Goal: Transaction & Acquisition: Book appointment/travel/reservation

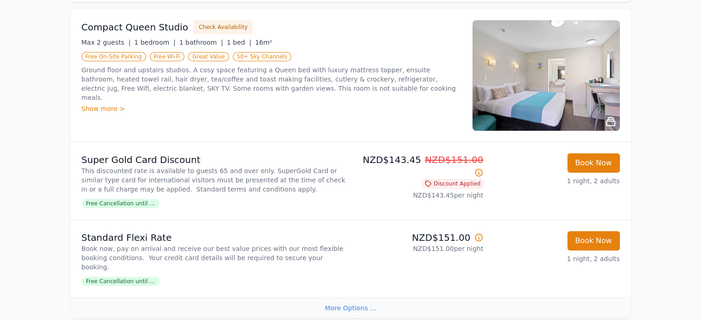
scroll to position [150, 0]
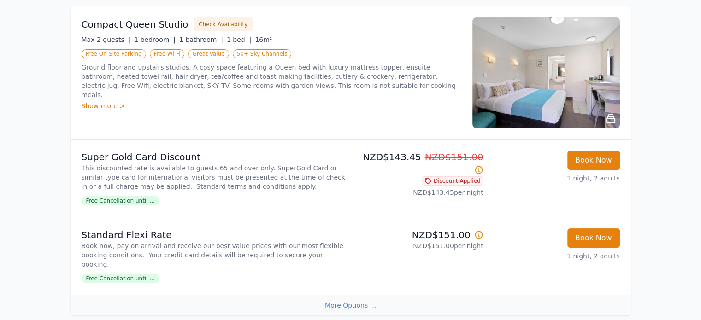
click at [601, 68] on img at bounding box center [547, 73] width 148 height 111
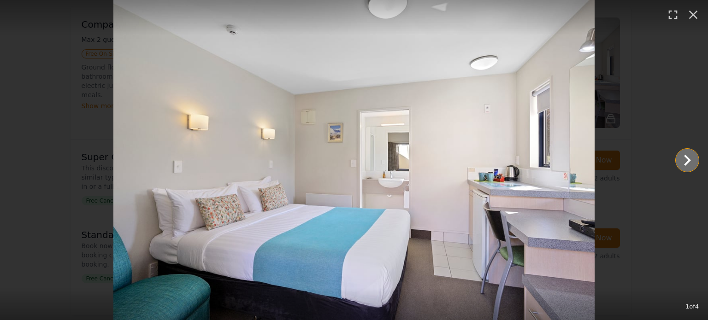
click at [689, 156] on icon "Show slide 2 of 4" at bounding box center [687, 160] width 22 height 22
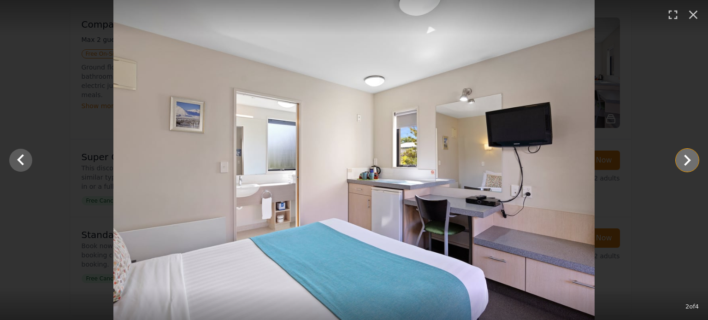
click at [689, 156] on icon "Show slide 3 of 4" at bounding box center [687, 160] width 22 height 22
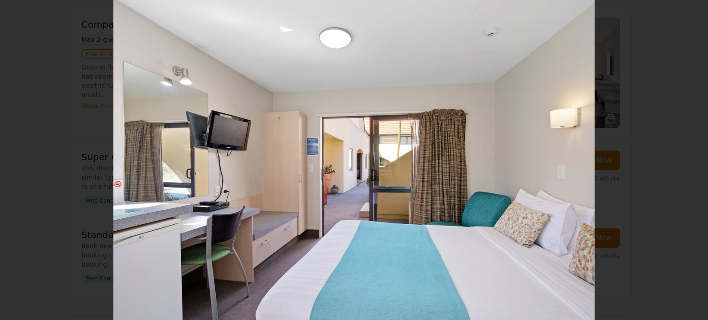
click at [689, 156] on icon "Show slide 4 of 4" at bounding box center [687, 160] width 22 height 22
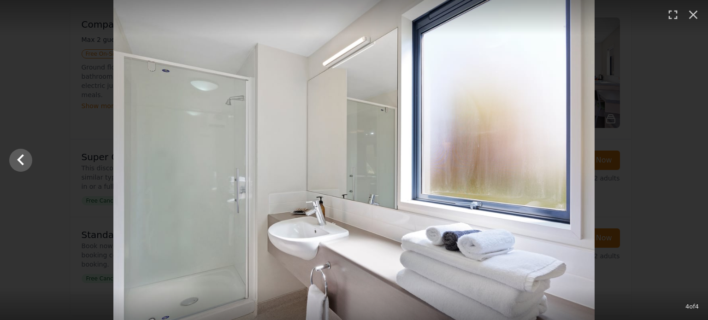
click at [689, 156] on div at bounding box center [354, 160] width 708 height 320
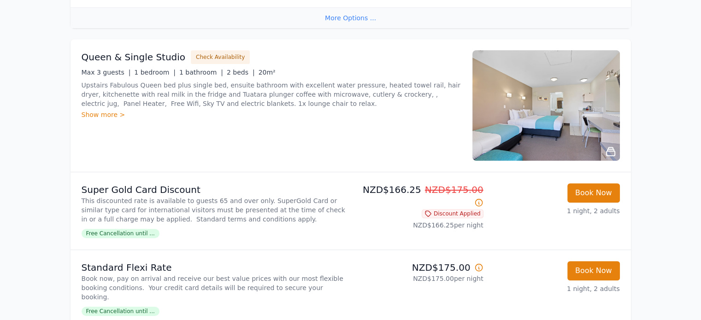
scroll to position [443, 0]
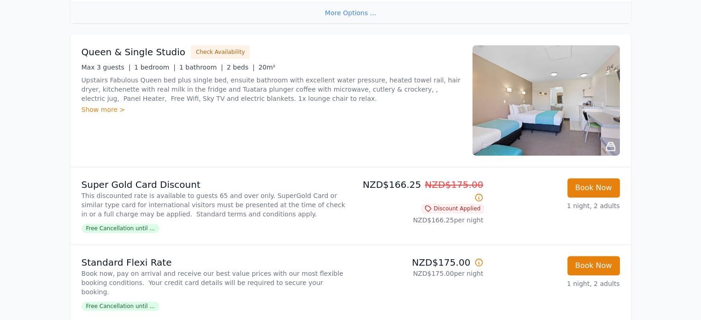
click at [514, 116] on img at bounding box center [547, 100] width 148 height 111
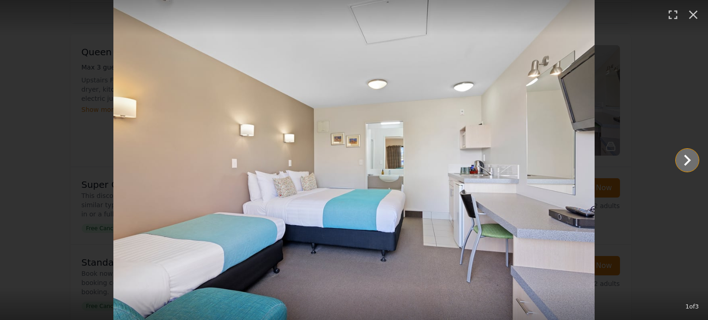
click at [683, 161] on icon "Show slide 2 of 3" at bounding box center [687, 160] width 22 height 22
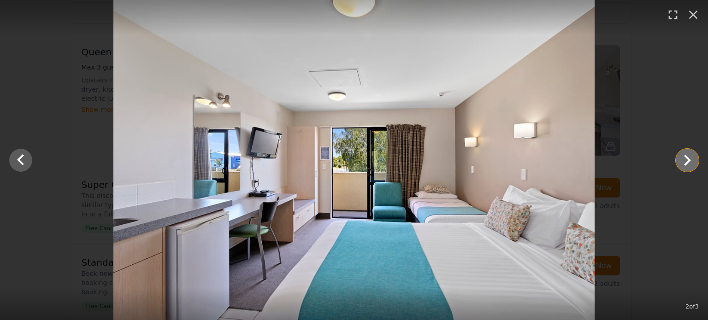
click at [683, 161] on icon "Show slide 3 of 3" at bounding box center [687, 160] width 22 height 22
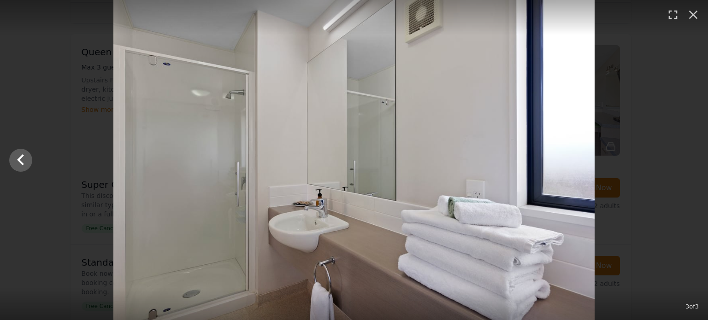
click at [683, 161] on div at bounding box center [354, 160] width 708 height 320
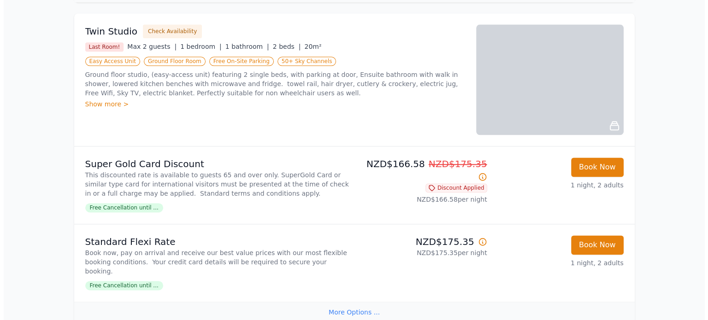
scroll to position [1185, 0]
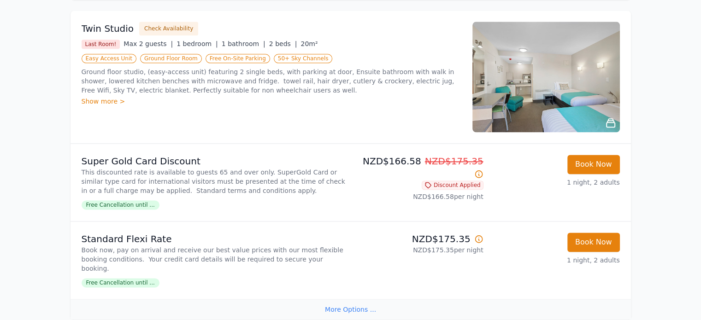
click at [546, 97] on img at bounding box center [547, 77] width 148 height 111
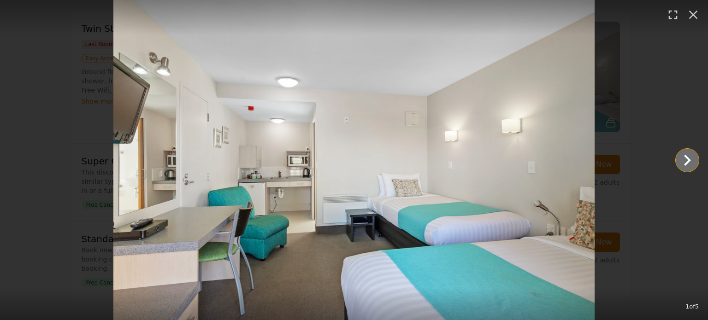
click at [684, 157] on icon "Show slide 2 of 5" at bounding box center [687, 160] width 22 height 22
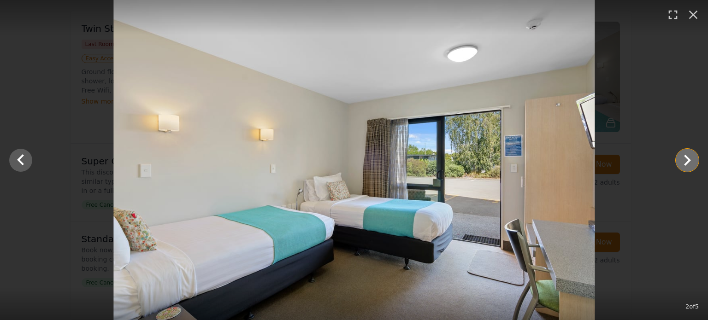
click at [684, 157] on icon "Show slide 3 of 5" at bounding box center [687, 160] width 22 height 22
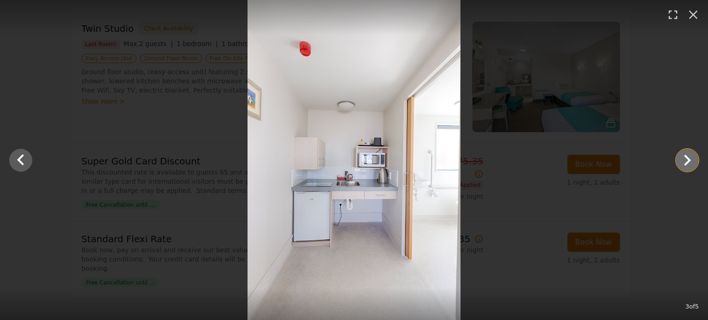
click at [684, 157] on icon "Show slide 4 of 5" at bounding box center [687, 160] width 22 height 22
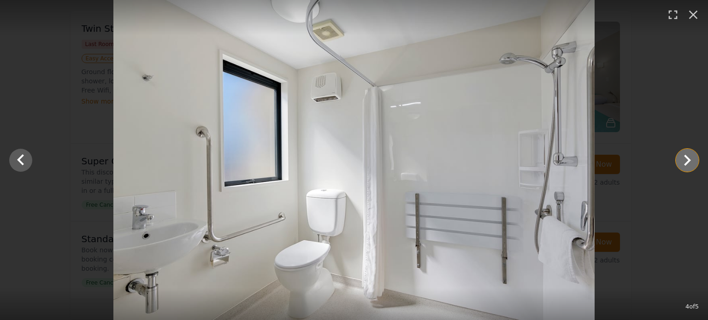
click at [687, 162] on icon "Show slide 5 of 5" at bounding box center [687, 160] width 7 height 11
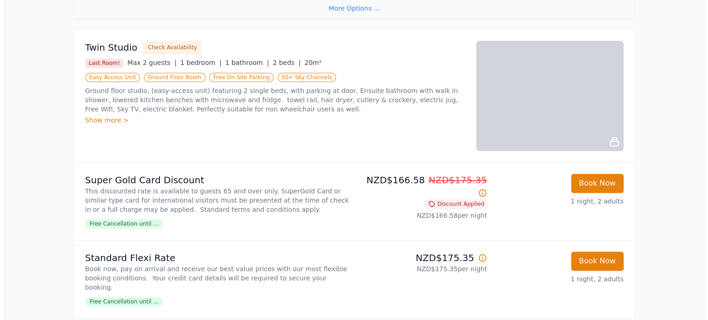
scroll to position [1159, 0]
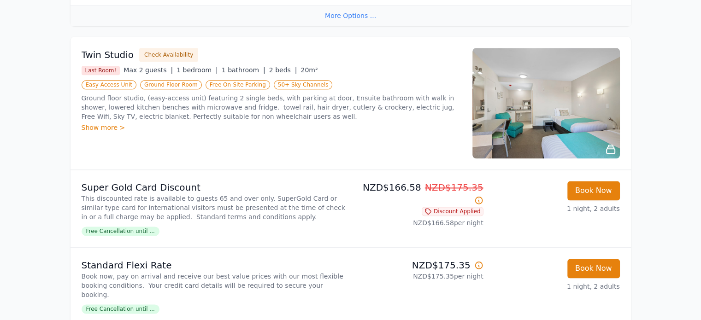
click at [553, 124] on img at bounding box center [547, 103] width 148 height 111
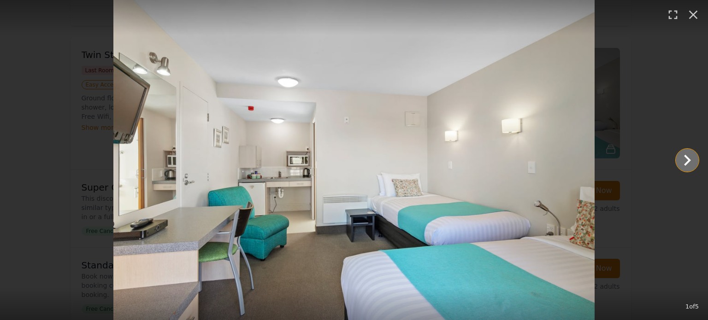
click at [686, 156] on icon "Show slide 2 of 5" at bounding box center [687, 160] width 7 height 11
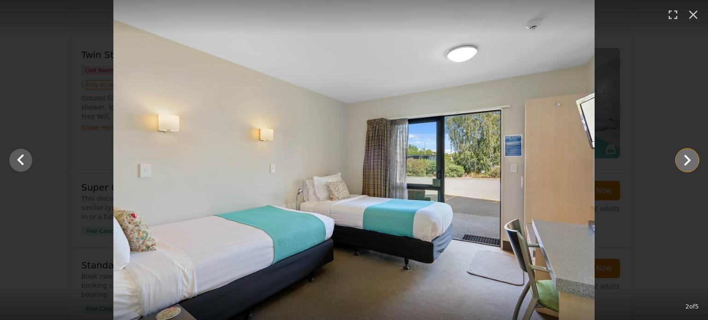
click at [686, 156] on icon "Show slide 3 of 5" at bounding box center [687, 160] width 7 height 11
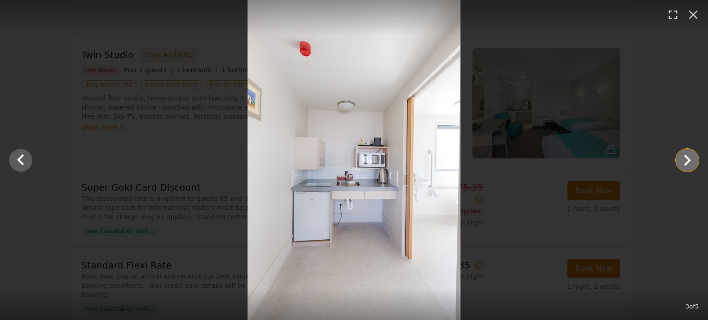
click at [686, 156] on icon "Show slide 4 of 5" at bounding box center [687, 160] width 7 height 11
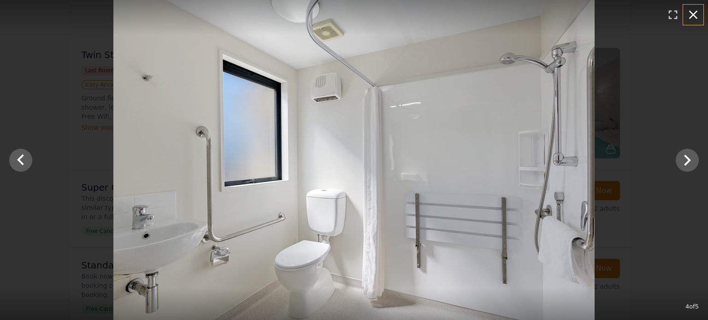
click at [690, 16] on icon "button" at bounding box center [693, 14] width 15 height 15
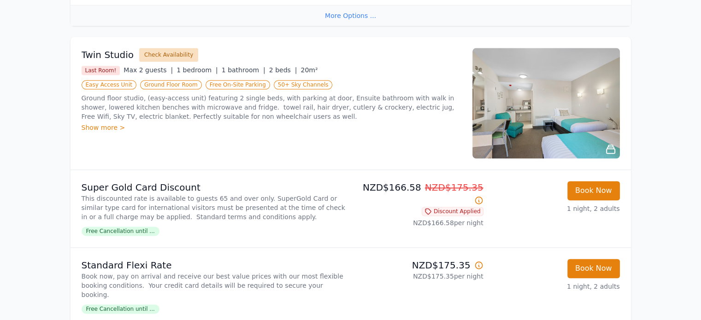
click at [170, 53] on button "Check Availability" at bounding box center [168, 55] width 59 height 14
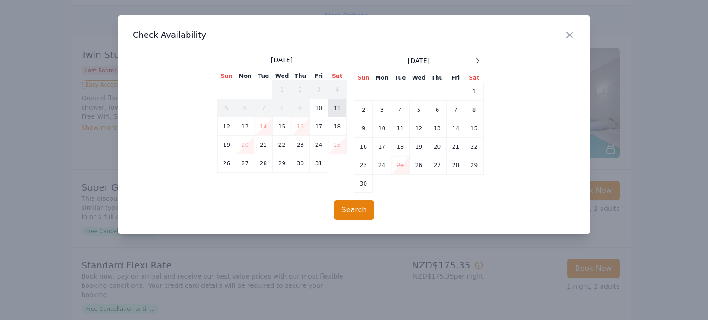
click at [342, 109] on td "11" at bounding box center [337, 108] width 18 height 18
click at [222, 124] on td "12" at bounding box center [227, 127] width 18 height 18
click at [361, 211] on button "Search" at bounding box center [354, 210] width 41 height 19
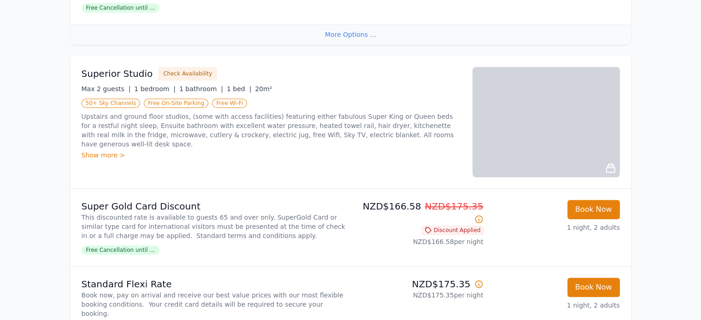
scroll to position [745, 0]
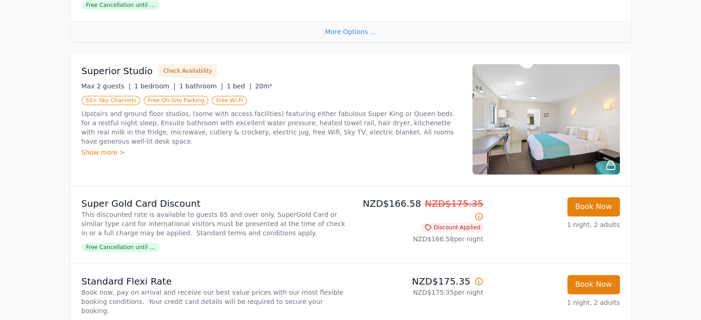
click at [604, 135] on img at bounding box center [547, 119] width 148 height 111
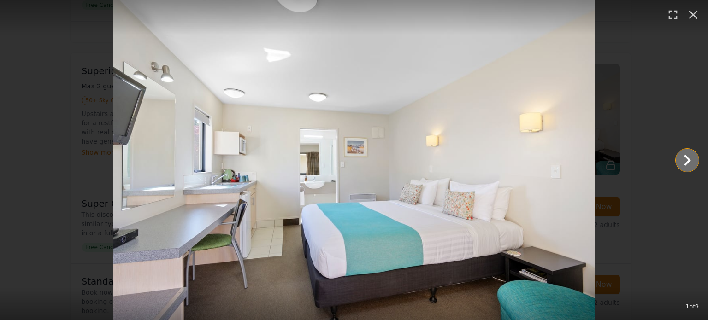
click at [686, 160] on icon "Show slide 2 of 9" at bounding box center [687, 160] width 22 height 22
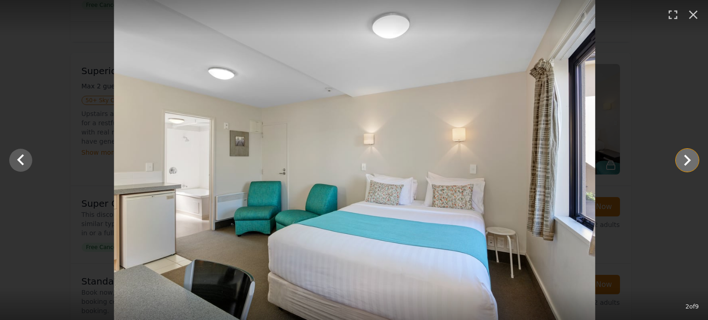
click at [686, 160] on icon "Show slide 3 of 9" at bounding box center [687, 160] width 22 height 22
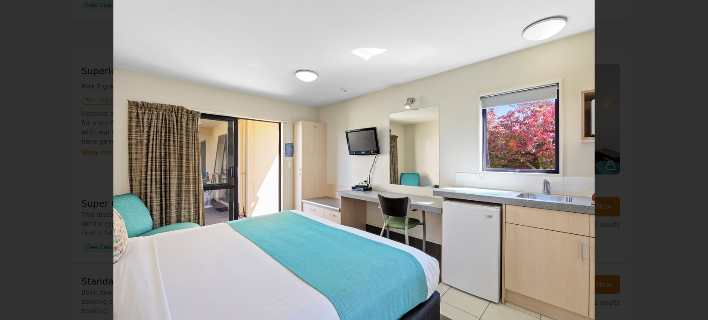
click at [686, 160] on icon "Show slide 4 of 9" at bounding box center [687, 160] width 22 height 22
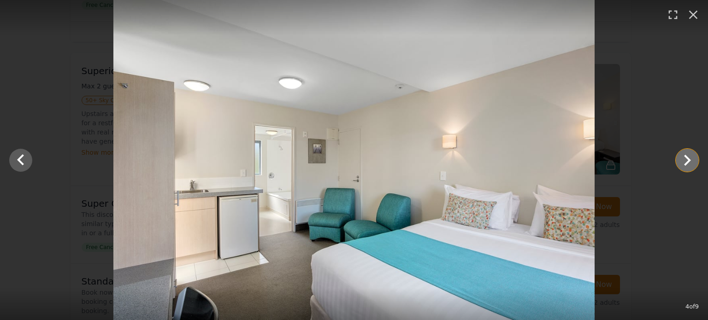
click at [686, 160] on icon "Show slide 5 of 9" at bounding box center [687, 160] width 22 height 22
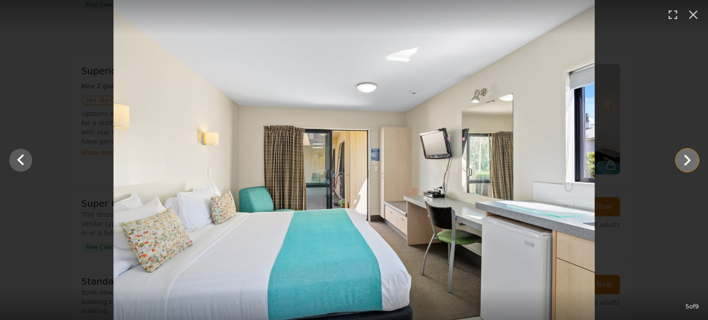
click at [686, 160] on icon "Show slide 6 of 9" at bounding box center [687, 160] width 22 height 22
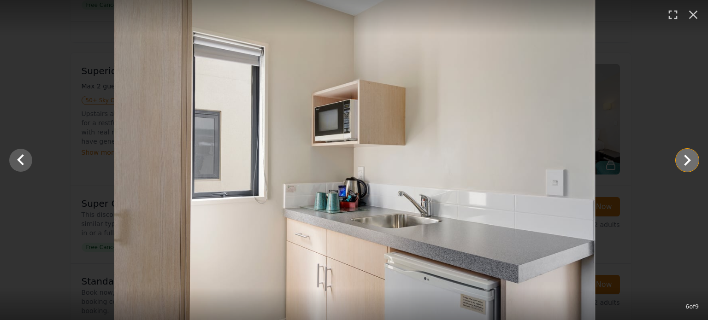
click at [686, 160] on icon "Show slide 7 of 9" at bounding box center [687, 160] width 22 height 22
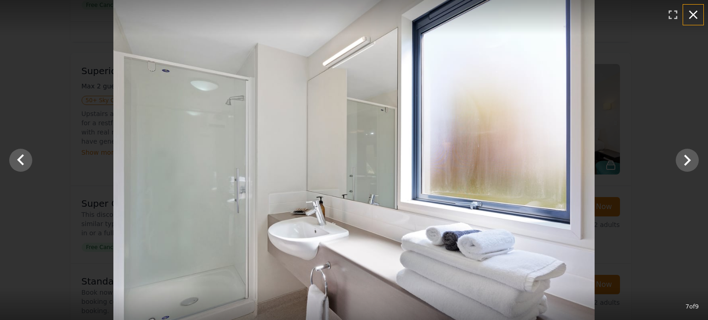
click at [691, 15] on icon "button" at bounding box center [693, 14] width 15 height 15
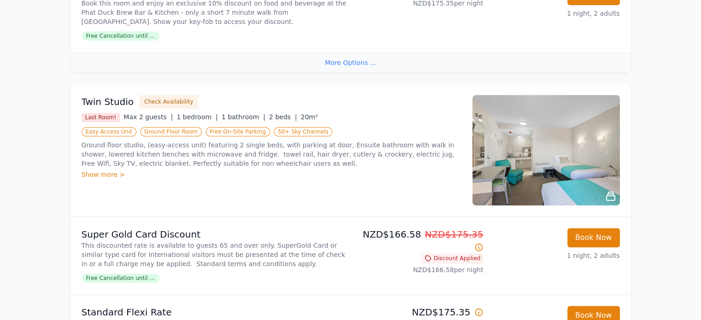
scroll to position [1117, 0]
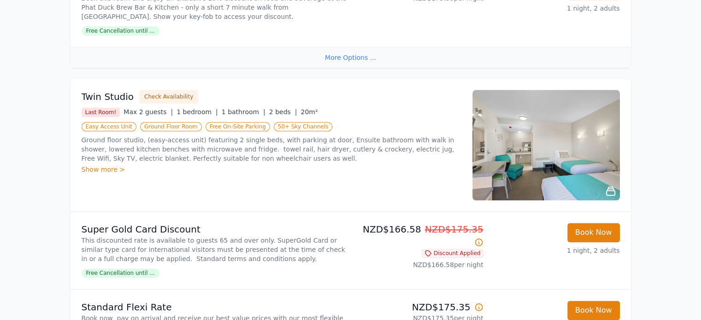
click at [585, 170] on img at bounding box center [547, 145] width 148 height 111
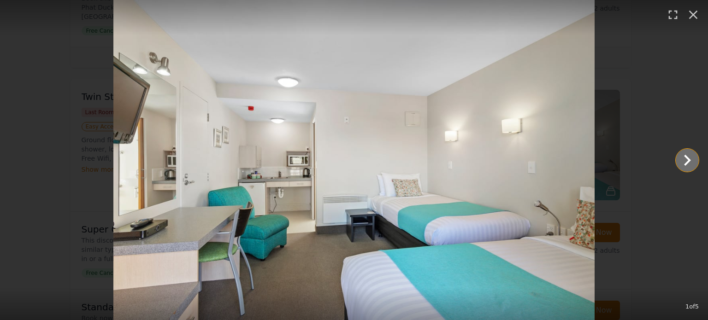
click at [686, 161] on icon "Show slide 2 of 5" at bounding box center [687, 160] width 22 height 22
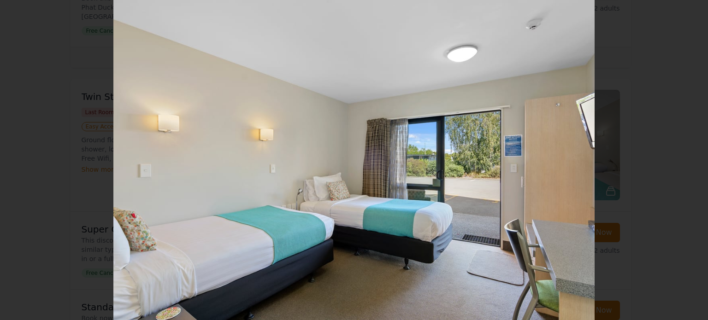
click at [686, 161] on icon "Show slide 3 of 5" at bounding box center [687, 160] width 22 height 22
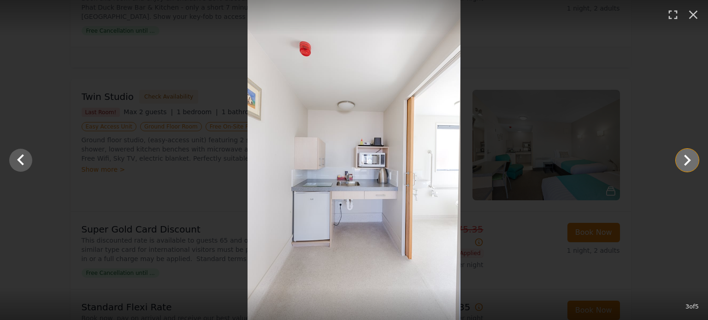
click at [686, 161] on icon "Show slide 4 of 5" at bounding box center [687, 160] width 22 height 22
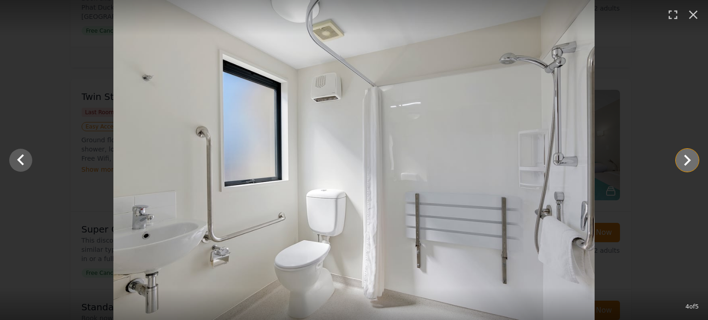
click at [686, 161] on icon "Show slide 5 of 5" at bounding box center [687, 160] width 22 height 22
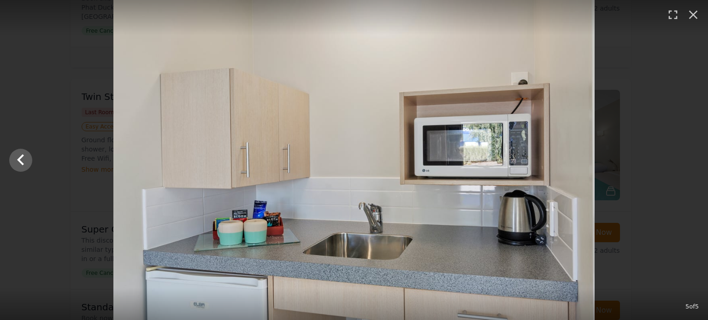
click at [686, 161] on div at bounding box center [354, 160] width 708 height 320
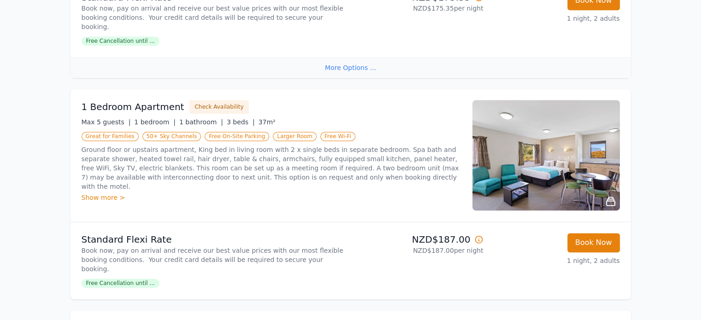
scroll to position [1430, 0]
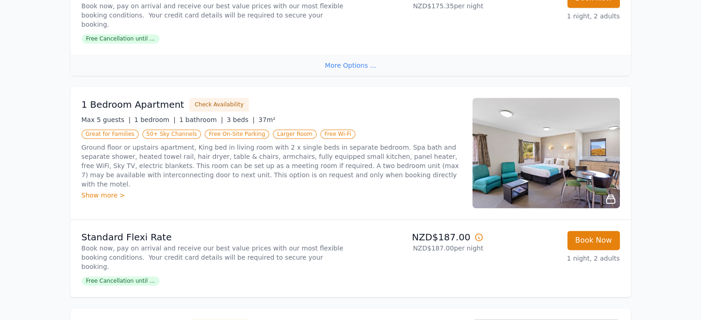
click at [575, 161] on img at bounding box center [547, 153] width 148 height 111
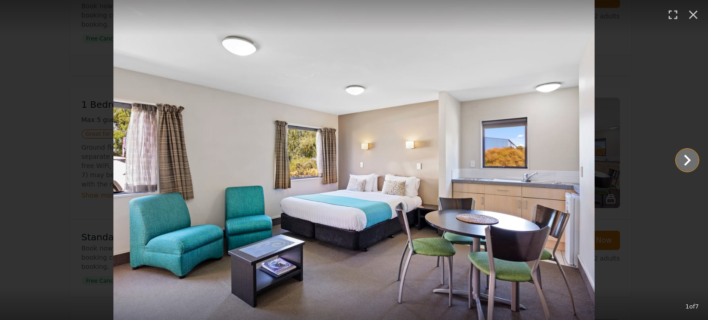
click at [689, 160] on icon "Show slide 2 of 7" at bounding box center [687, 160] width 7 height 11
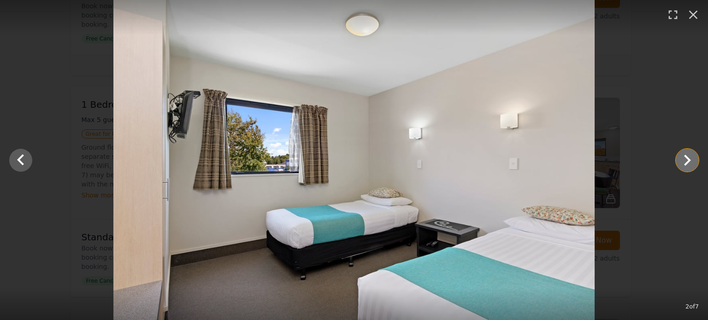
click at [689, 160] on icon "Show slide 3 of 7" at bounding box center [687, 160] width 7 height 11
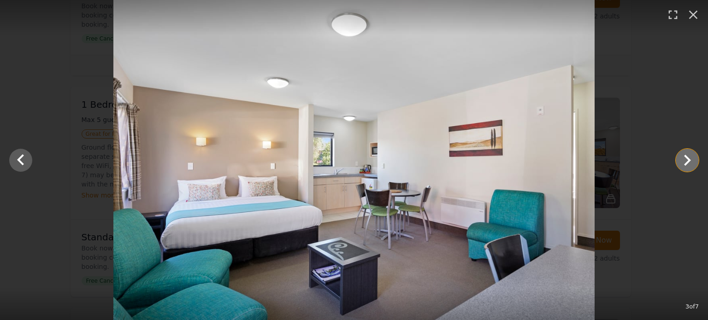
click at [689, 160] on icon "Show slide 4 of 7" at bounding box center [687, 160] width 7 height 11
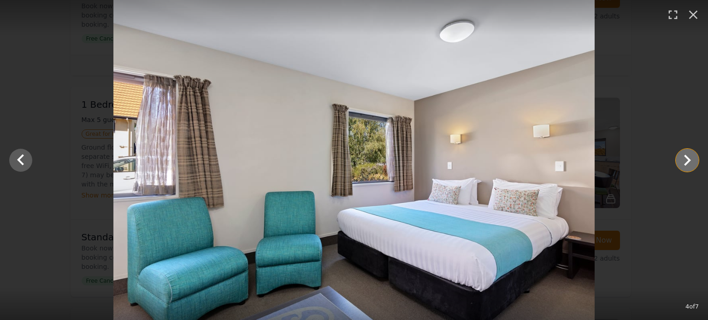
click at [689, 160] on icon "Show slide 5 of 7" at bounding box center [687, 160] width 7 height 11
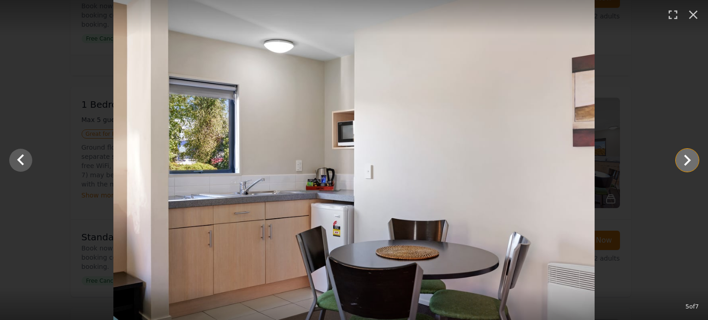
click at [689, 160] on icon "Show slide 6 of 7" at bounding box center [687, 160] width 7 height 11
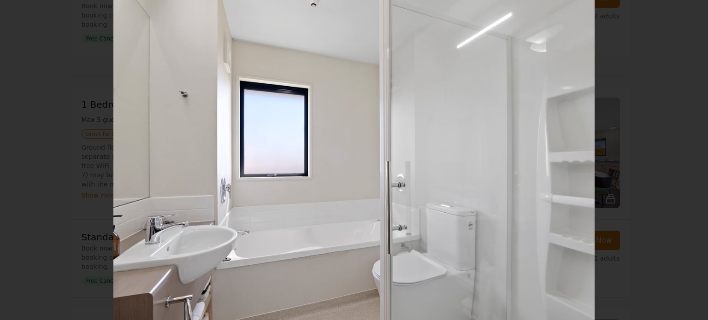
click at [689, 160] on icon "Show slide 7 of 7" at bounding box center [687, 160] width 7 height 11
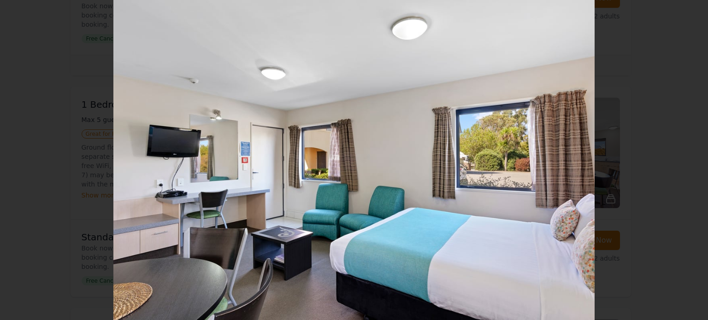
click at [689, 160] on div at bounding box center [354, 160] width 708 height 320
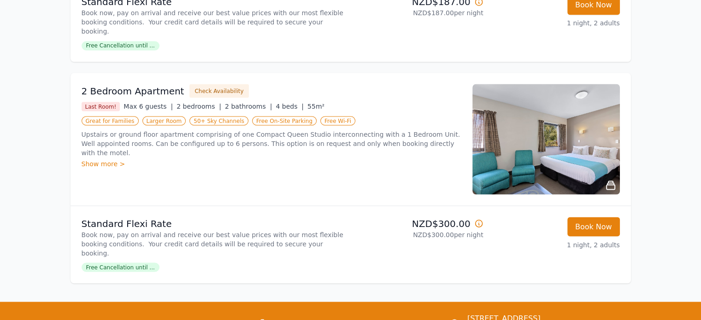
scroll to position [1670, 0]
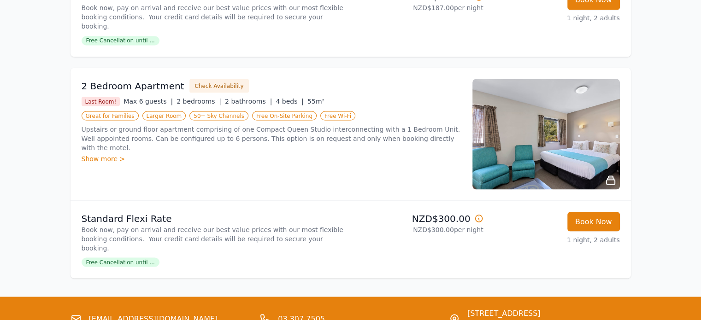
click at [592, 152] on img at bounding box center [547, 134] width 148 height 111
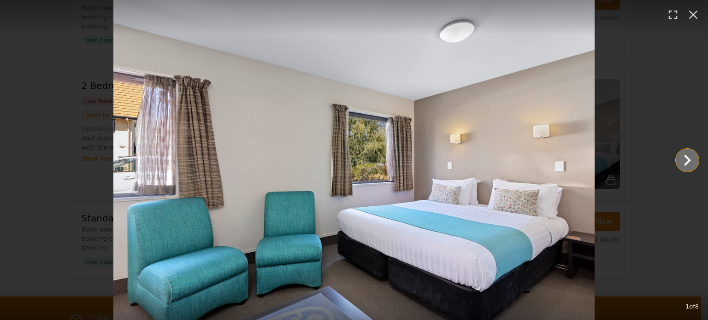
click at [685, 158] on icon "Show slide 2 of 8" at bounding box center [687, 160] width 22 height 22
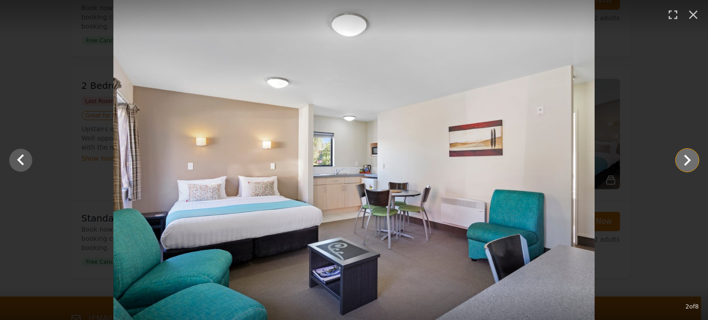
click at [685, 158] on icon "Show slide 3 of 8" at bounding box center [687, 160] width 22 height 22
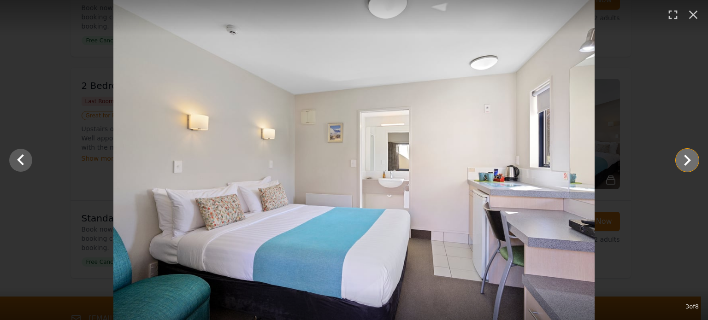
click at [685, 158] on icon "Show slide 4 of 8" at bounding box center [687, 160] width 22 height 22
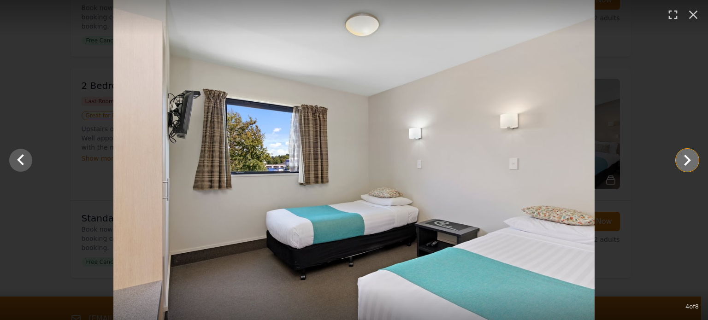
click at [685, 158] on icon "Show slide 5 of 8" at bounding box center [687, 160] width 22 height 22
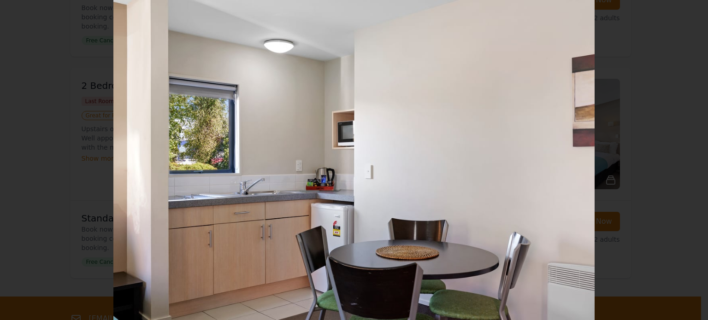
click at [685, 158] on icon "Show slide 6 of 8" at bounding box center [687, 160] width 22 height 22
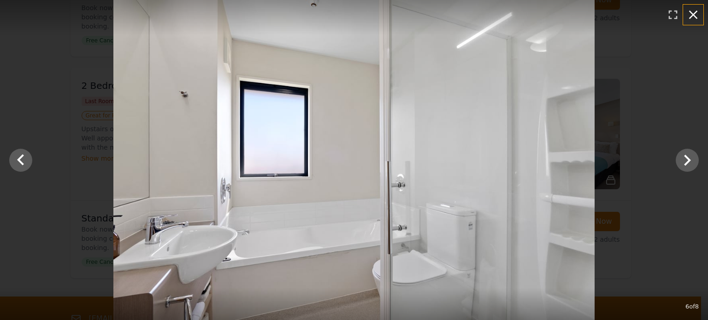
click at [694, 13] on icon "button" at bounding box center [693, 15] width 9 height 9
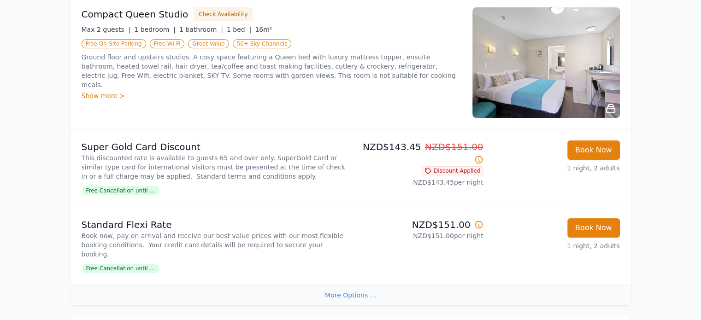
scroll to position [0, 0]
